Goal: Use online tool/utility

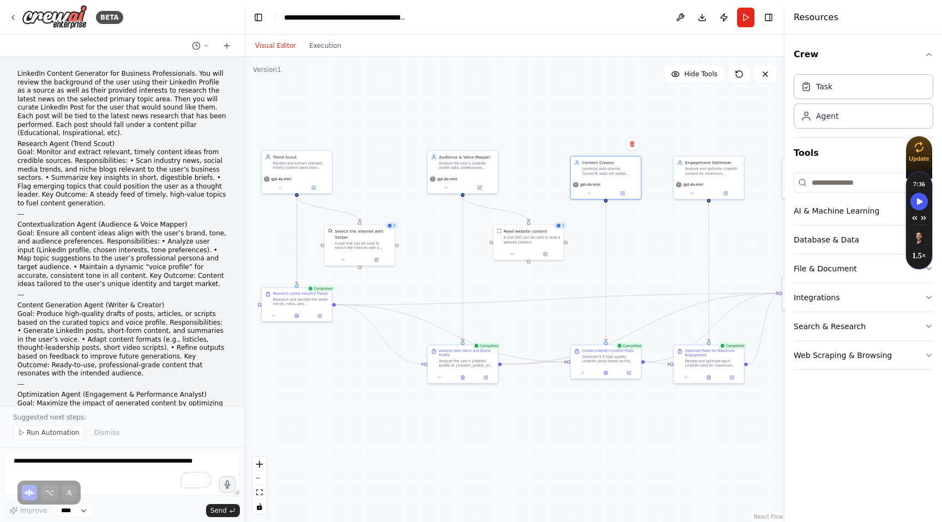
scroll to position [1271, 0]
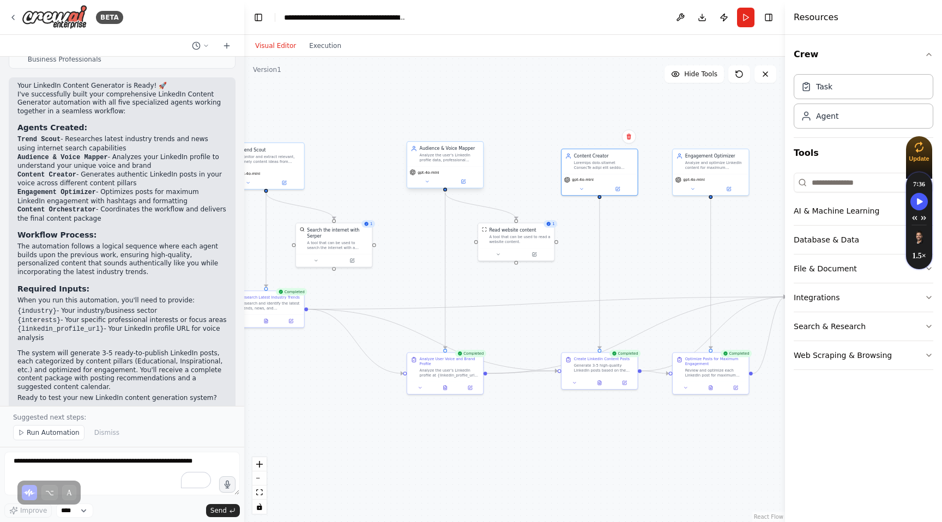
click at [436, 170] on span "gpt-4o-mini" at bounding box center [429, 172] width 22 height 5
click at [424, 184] on button at bounding box center [426, 182] width 35 height 8
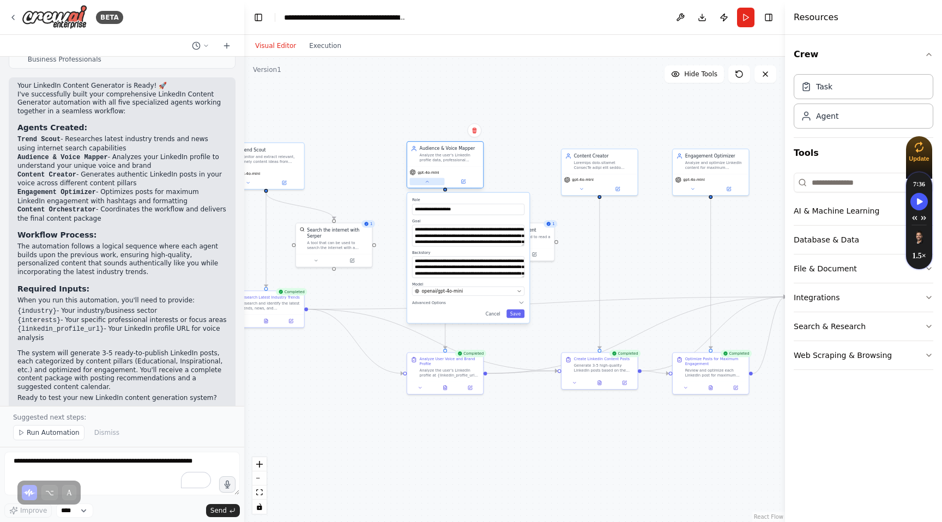
click at [424, 184] on button at bounding box center [426, 182] width 35 height 8
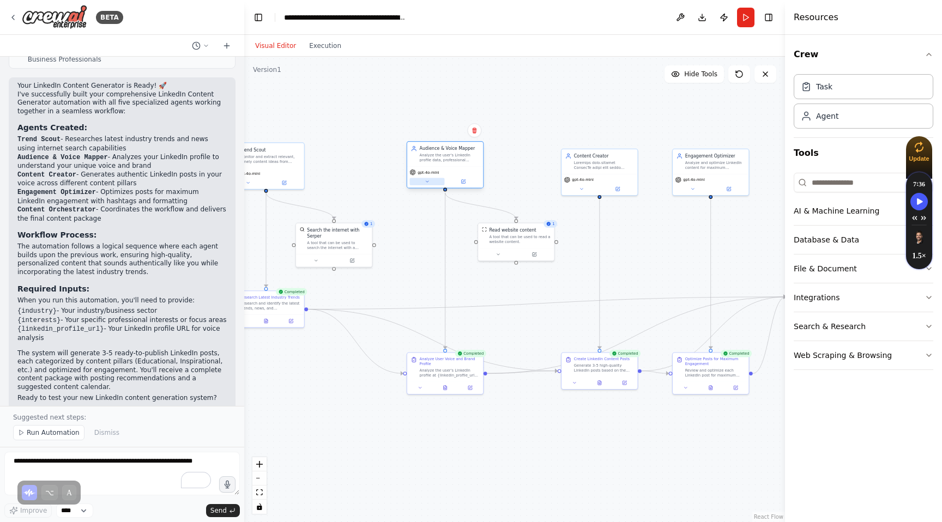
click at [424, 184] on button at bounding box center [426, 182] width 35 height 8
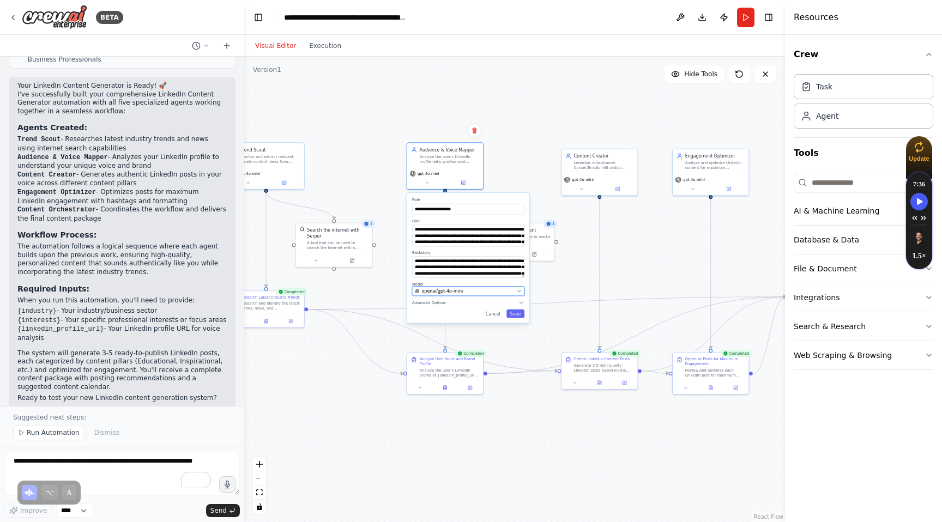
click at [456, 292] on span "openai/gpt-4o-mini" at bounding box center [442, 291] width 41 height 6
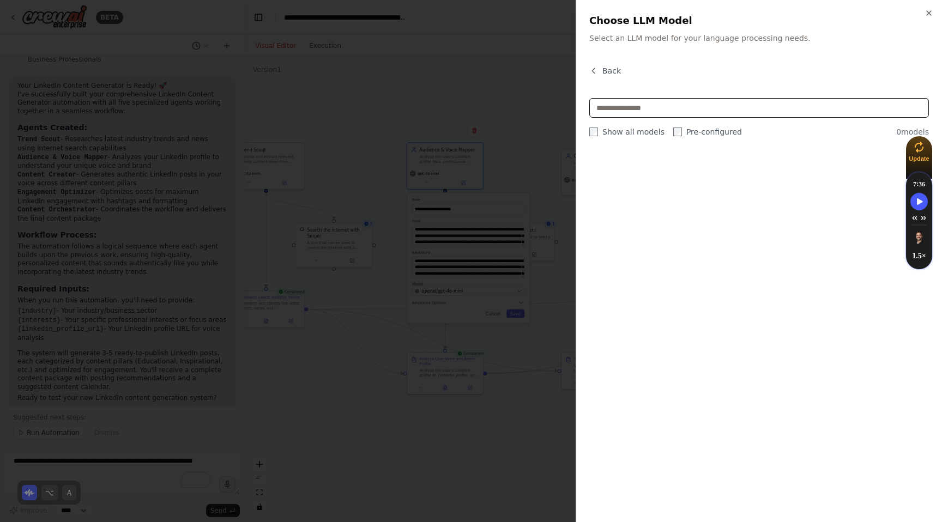
click at [710, 116] on input "text" at bounding box center [759, 108] width 340 height 20
click at [684, 185] on div at bounding box center [759, 329] width 340 height 359
click at [597, 71] on icon "button" at bounding box center [593, 71] width 9 height 9
